Goal: Find specific page/section: Find specific page/section

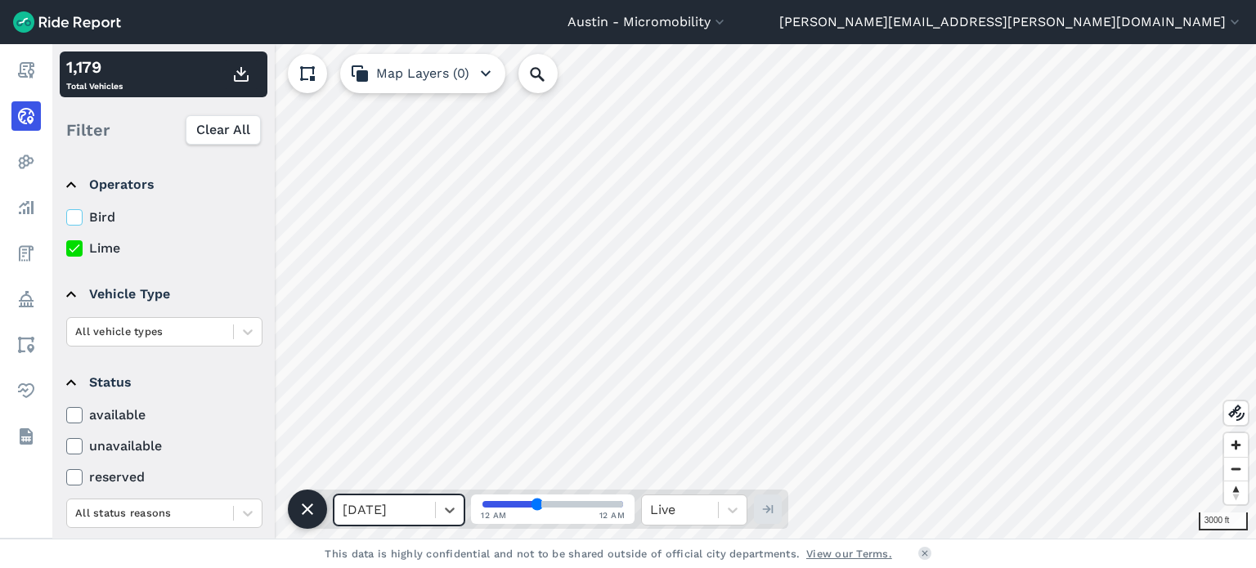
scroll to position [47, 0]
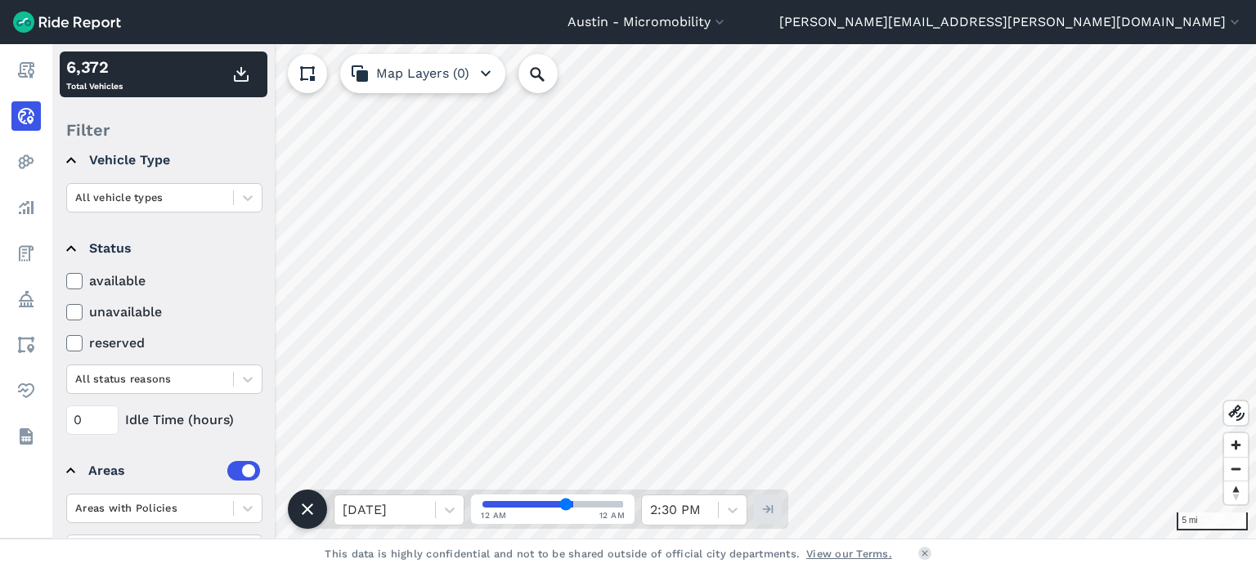
scroll to position [217, 0]
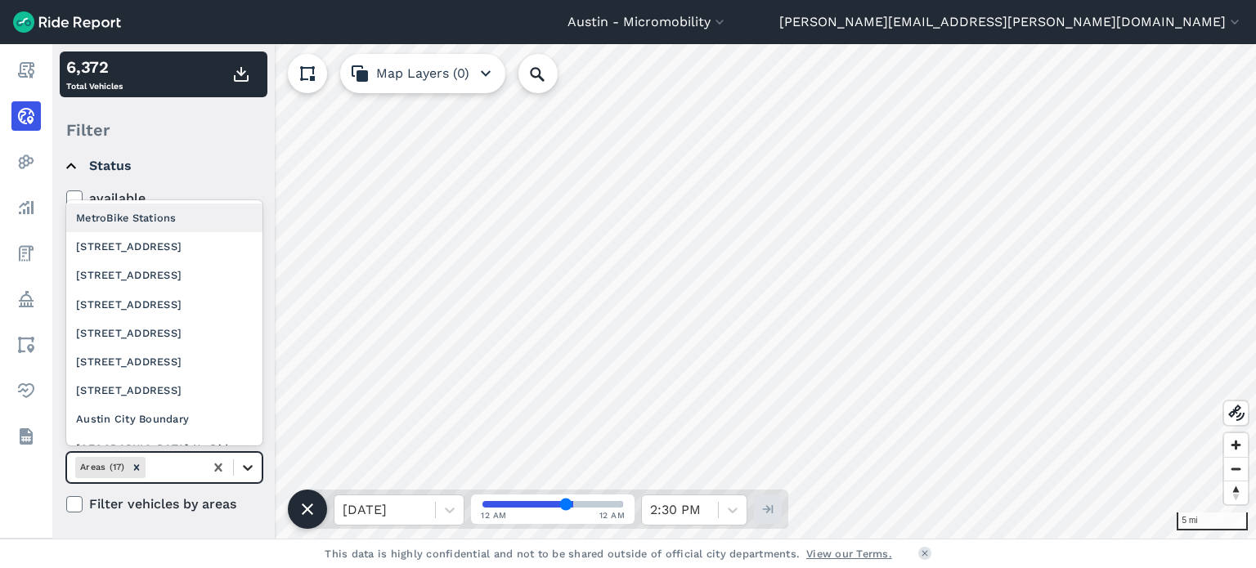
click at [242, 469] on icon at bounding box center [248, 468] width 16 height 16
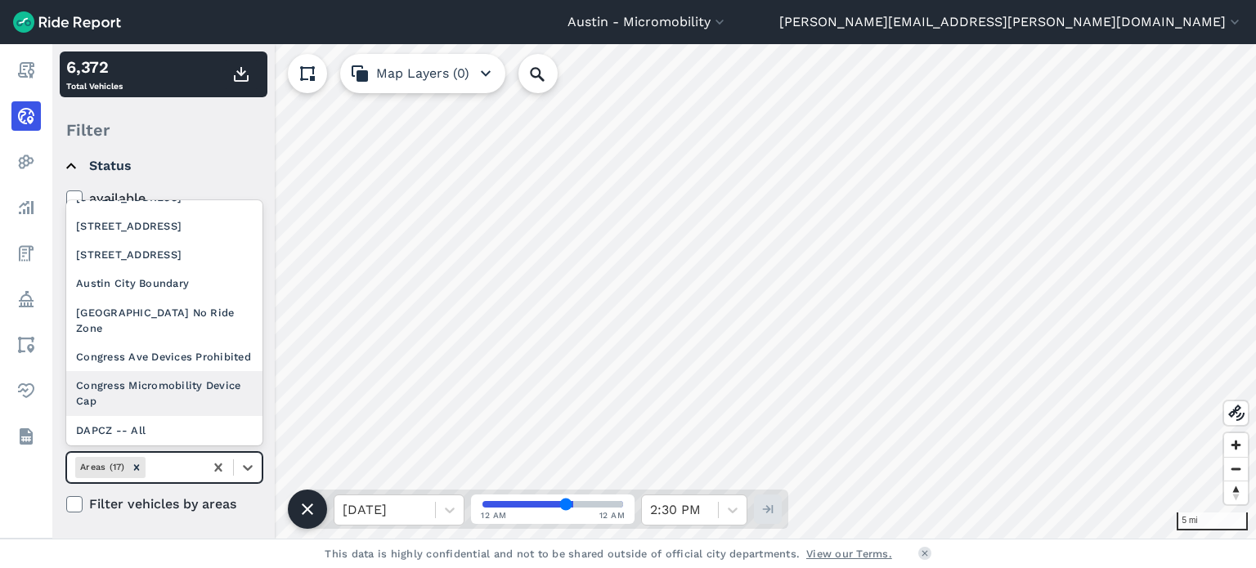
scroll to position [196, 0]
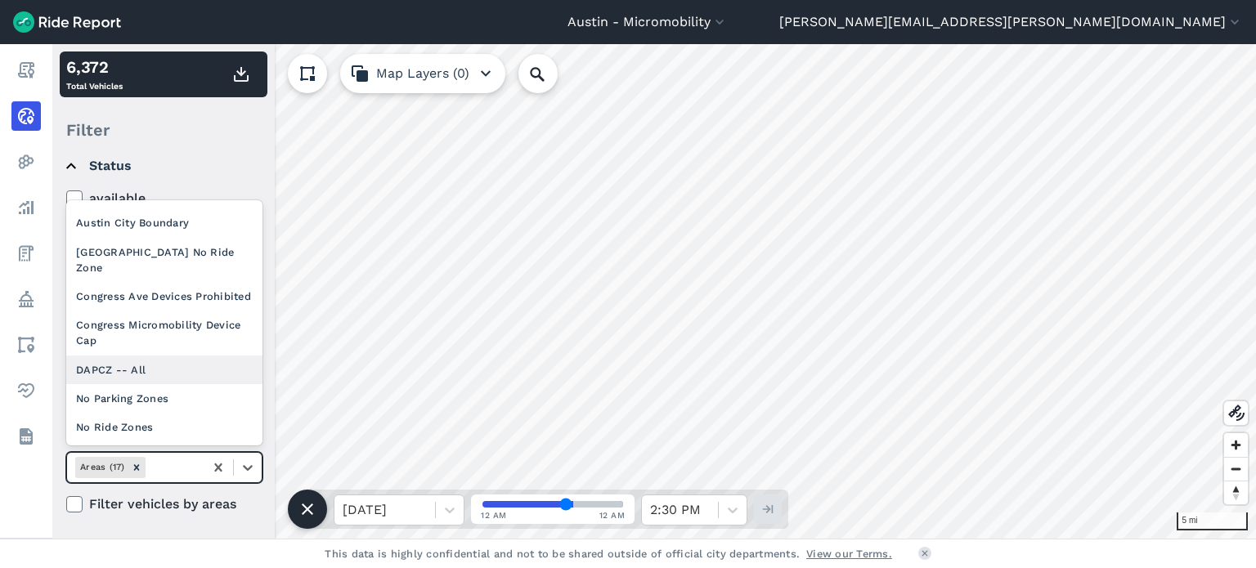
click at [159, 363] on div "DAPCZ -- All" at bounding box center [164, 370] width 196 height 29
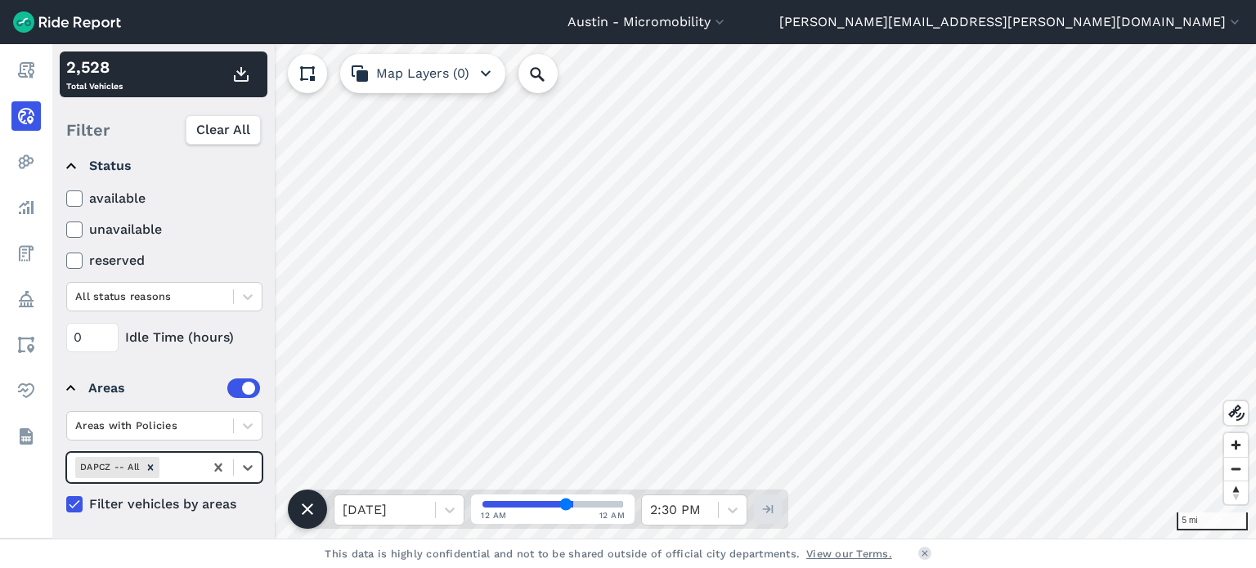
scroll to position [0, 0]
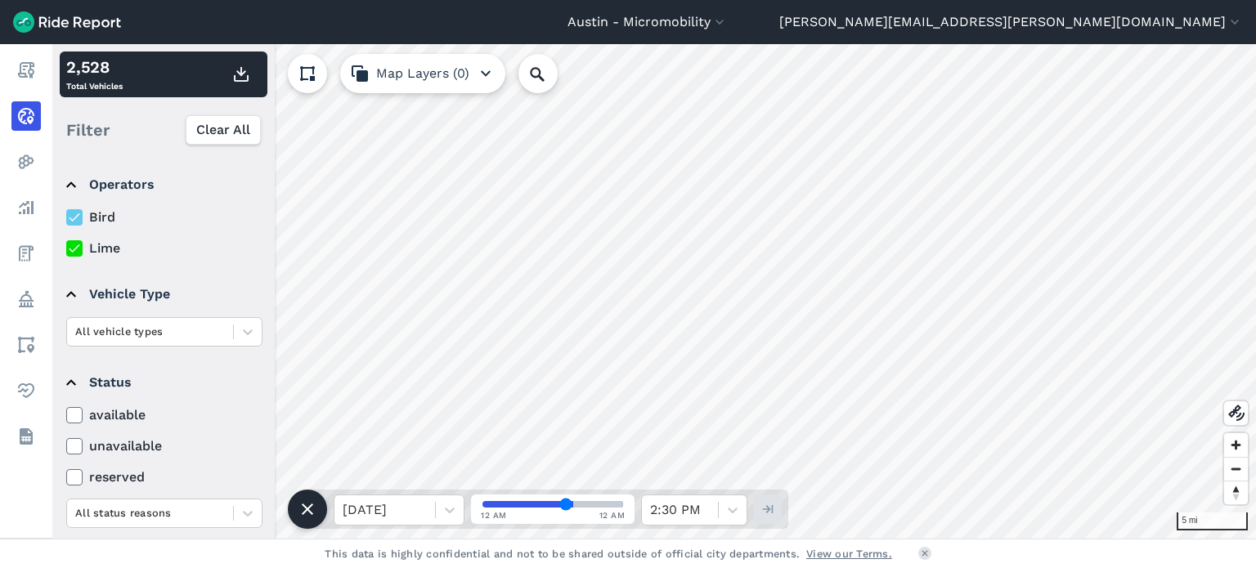
click at [68, 251] on icon at bounding box center [74, 248] width 15 height 16
click at [66, 249] on input "Lime" at bounding box center [66, 244] width 0 height 11
